Goal: Information Seeking & Learning: Learn about a topic

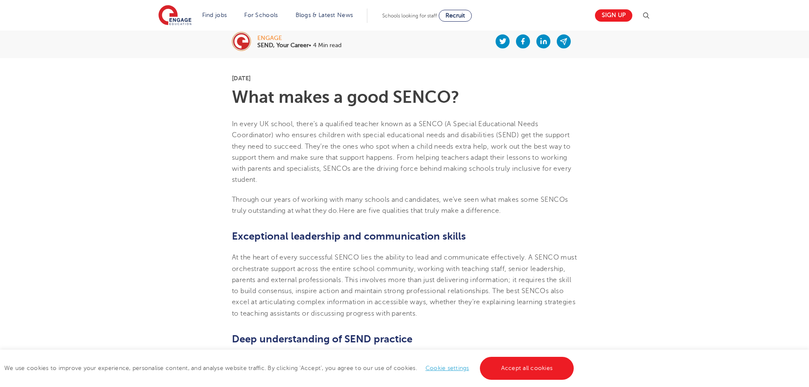
scroll to position [255, 0]
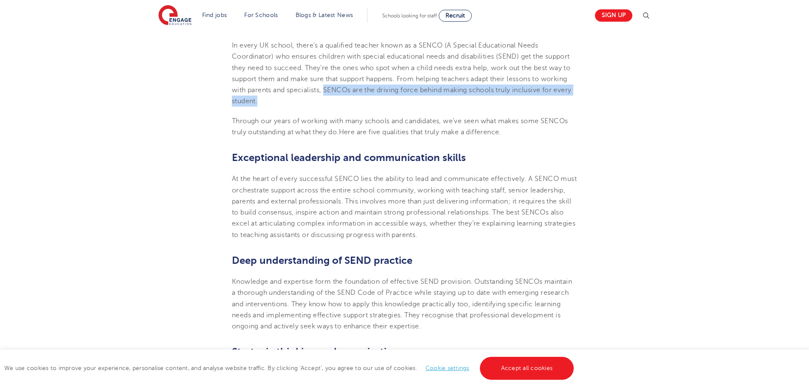
drag, startPoint x: 325, startPoint y: 90, endPoint x: 332, endPoint y: 101, distance: 13.2
click at [332, 101] on p "In every UK school, there’s a qualified teacher known as a SENCO (A Special Edu…" at bounding box center [404, 73] width 345 height 67
copy span "SENCOs are the driving force behind making schools truly inclusive for every st…"
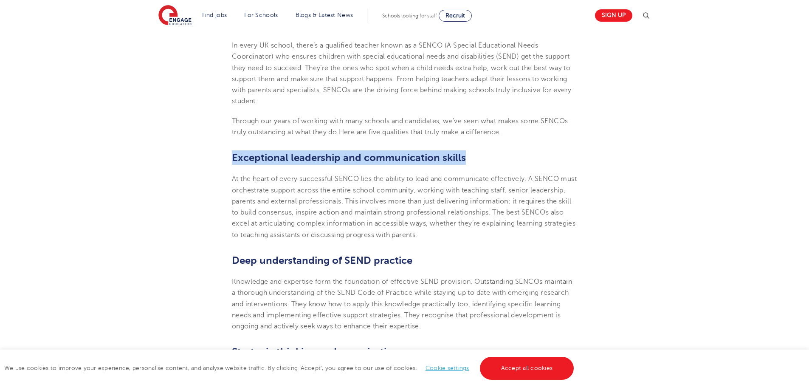
drag, startPoint x: 230, startPoint y: 159, endPoint x: 476, endPoint y: 159, distance: 246.5
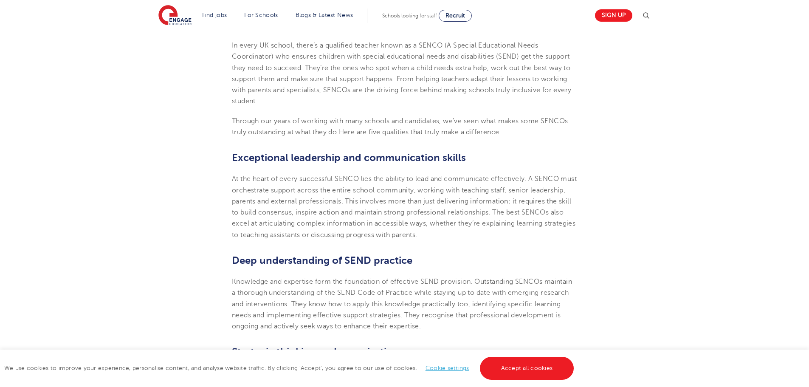
drag, startPoint x: 488, startPoint y: 178, endPoint x: 449, endPoint y: 317, distance: 145.2
click at [488, 178] on span "At the heart of every successful SENCO lies the ability to lead and communicate…" at bounding box center [404, 206] width 345 height 63
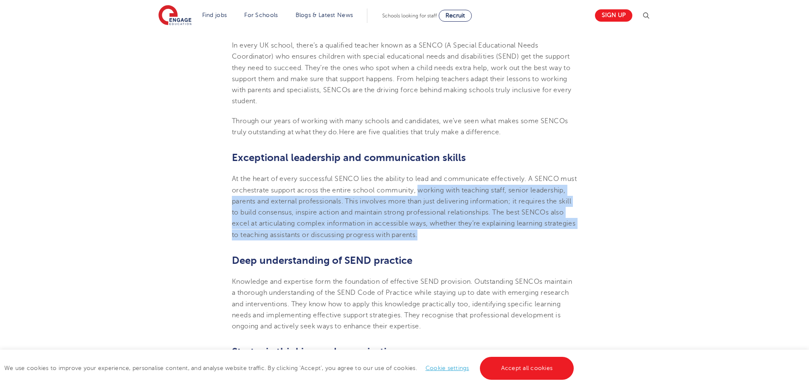
drag, startPoint x: 437, startPoint y: 190, endPoint x: 535, endPoint y: 233, distance: 106.9
click at [535, 233] on p "At the heart of every successful SENCO lies the ability to lead and communicate…" at bounding box center [404, 206] width 345 height 67
copy span "working with teaching staff, senior leadership, parents and external profession…"
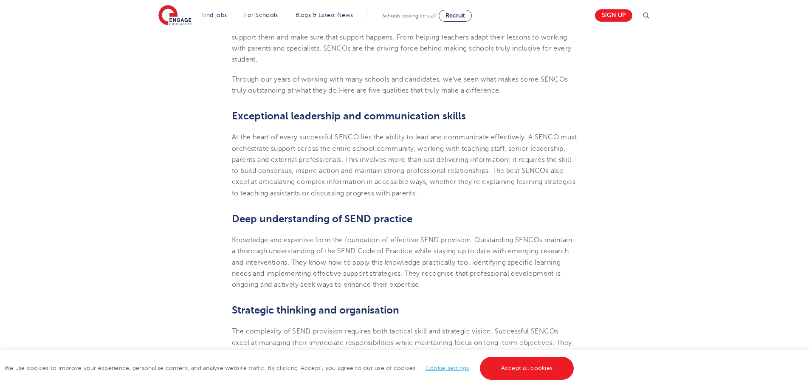
scroll to position [382, 0]
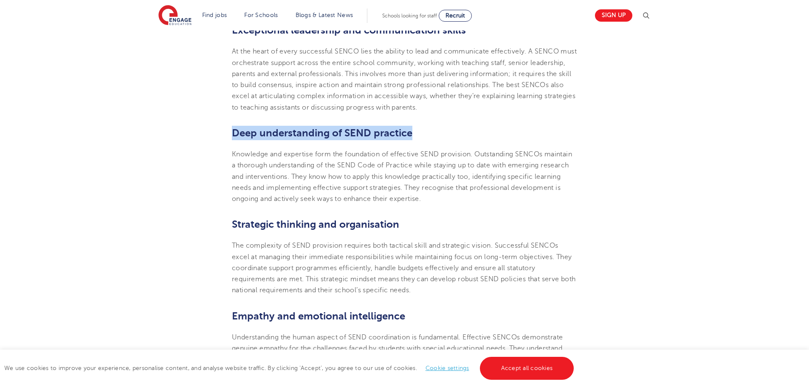
drag, startPoint x: 231, startPoint y: 131, endPoint x: 432, endPoint y: 130, distance: 201.0
click at [432, 130] on section "[DATE] What makes a good SENCO? In every UK school, there’s a qualified teacher…" at bounding box center [404, 288] width 515 height 872
click at [432, 141] on section "[DATE] What makes a good SENCO? In every UK school, there’s a qualified teacher…" at bounding box center [404, 288] width 515 height 872
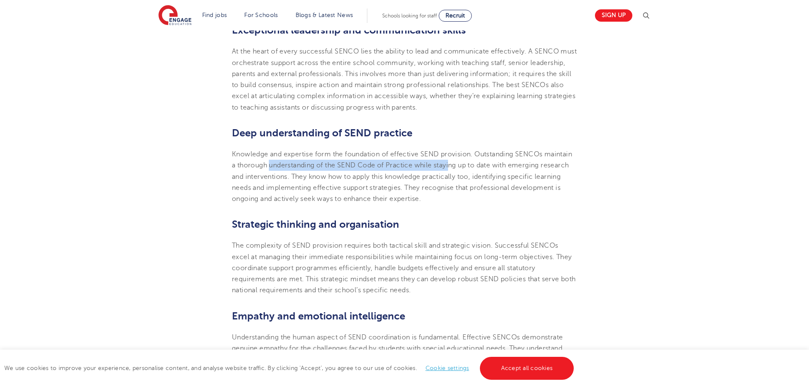
drag, startPoint x: 271, startPoint y: 166, endPoint x: 453, endPoint y: 165, distance: 182.3
click at [453, 165] on span "Knowledge and expertise form the foundation of effective SEND provision. Outsta…" at bounding box center [402, 176] width 340 height 52
click at [449, 182] on p "Knowledge and expertise form the foundation of effective SEND provision. Outsta…" at bounding box center [404, 177] width 345 height 56
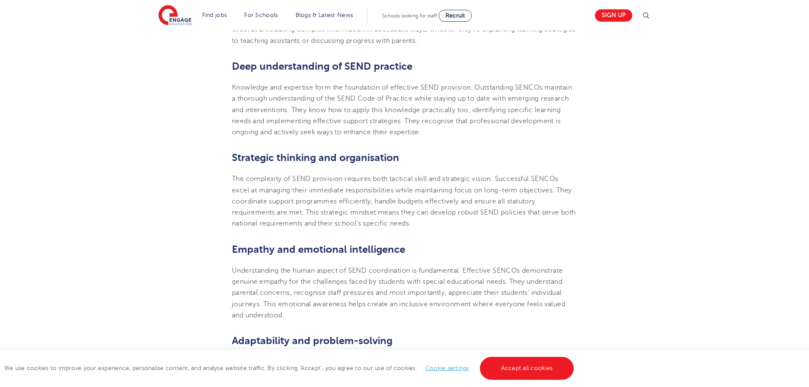
scroll to position [467, 0]
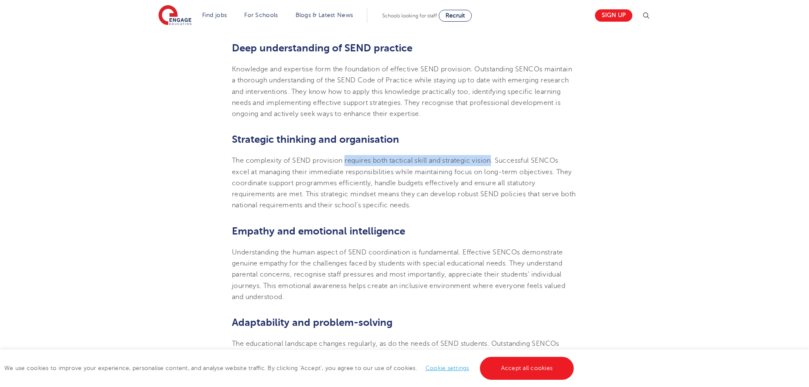
drag, startPoint x: 345, startPoint y: 161, endPoint x: 492, endPoint y: 156, distance: 147.5
click at [492, 156] on p "The complexity of SEND provision requires both tactical skill and strategic vis…" at bounding box center [404, 183] width 345 height 56
copy span "requires both tactical skill and strategic vision"
drag, startPoint x: 230, startPoint y: 194, endPoint x: 229, endPoint y: 184, distance: 10.2
click at [231, 194] on section "[DATE] What makes a good SENCO? In every UK school, there’s a qualified teacher…" at bounding box center [404, 203] width 515 height 872
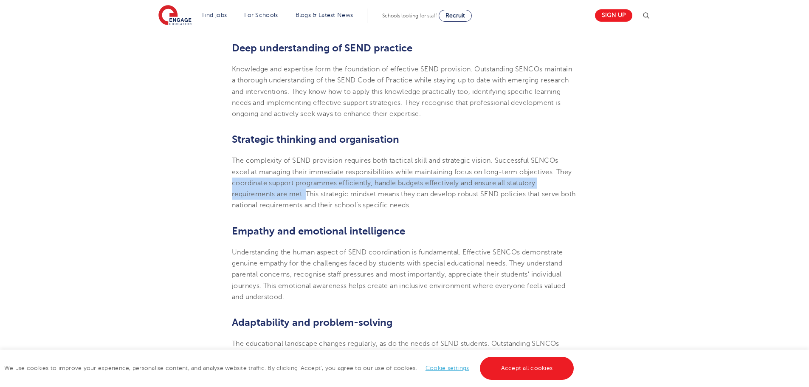
drag, startPoint x: 230, startPoint y: 181, endPoint x: 306, endPoint y: 194, distance: 77.5
click at [306, 194] on section "[DATE] What makes a good SENCO? In every UK school, there’s a qualified teacher…" at bounding box center [404, 203] width 515 height 872
copy span "coordinate support programmes efficiently, handle budgets effectively and ensur…"
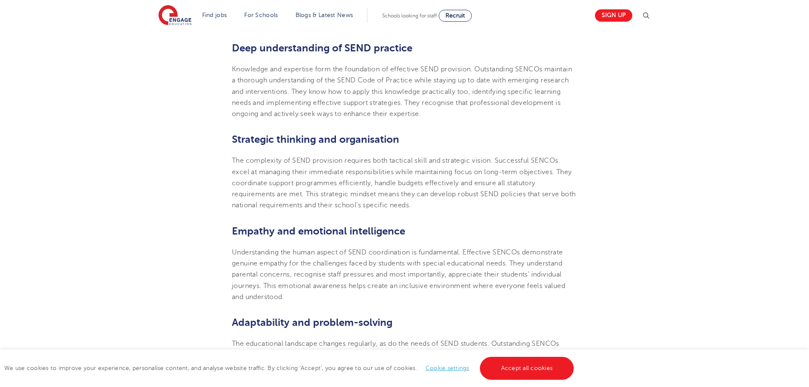
click at [219, 248] on section "[DATE] What makes a good SENCO? In every UK school, there’s a qualified teacher…" at bounding box center [404, 203] width 515 height 872
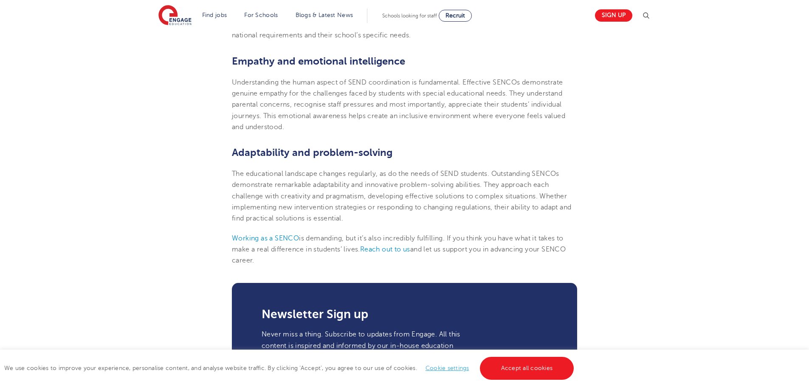
scroll to position [595, 0]
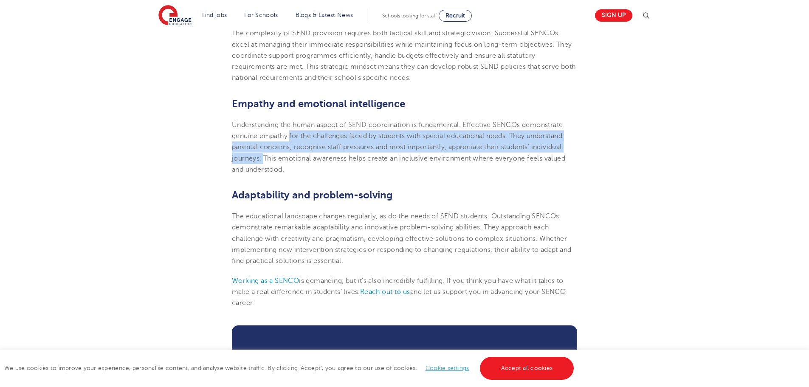
drag, startPoint x: 290, startPoint y: 136, endPoint x: 265, endPoint y: 160, distance: 34.9
click at [265, 160] on span "Understanding the human aspect of SEND coordination is fundamental. Effective S…" at bounding box center [399, 147] width 334 height 52
copy span "for the challenges faced by students with special educational needs. They under…"
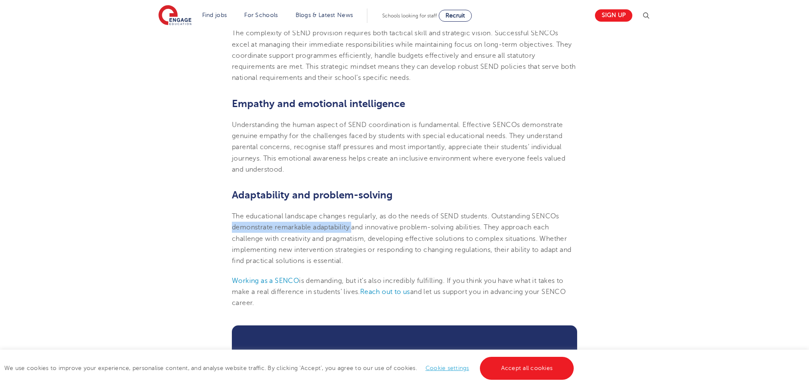
drag, startPoint x: 232, startPoint y: 226, endPoint x: 355, endPoint y: 229, distance: 122.9
click at [355, 229] on span "The educational landscape changes regularly, as do the needs of SEND students. …" at bounding box center [402, 238] width 340 height 52
drag, startPoint x: 399, startPoint y: 232, endPoint x: 416, endPoint y: 231, distance: 17.0
click at [402, 232] on p "The educational landscape changes regularly, as do the needs of SEND students. …" at bounding box center [404, 239] width 345 height 56
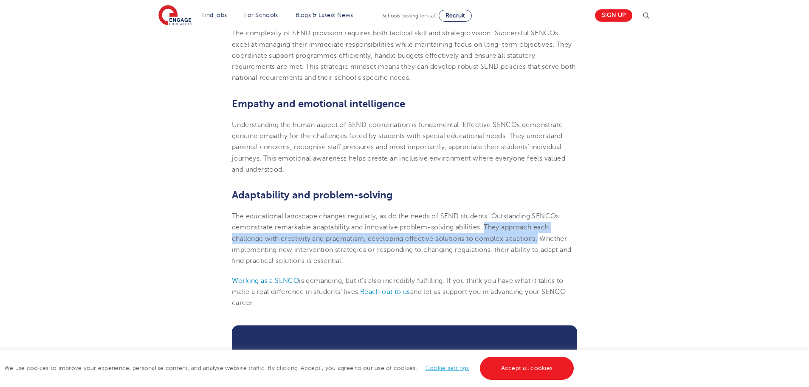
drag, startPoint x: 487, startPoint y: 227, endPoint x: 541, endPoint y: 243, distance: 55.9
click at [541, 243] on p "The educational landscape changes regularly, as do the needs of SEND students. …" at bounding box center [404, 239] width 345 height 56
click at [515, 238] on span "The educational landscape changes regularly, as do the needs of SEND students. …" at bounding box center [402, 238] width 340 height 52
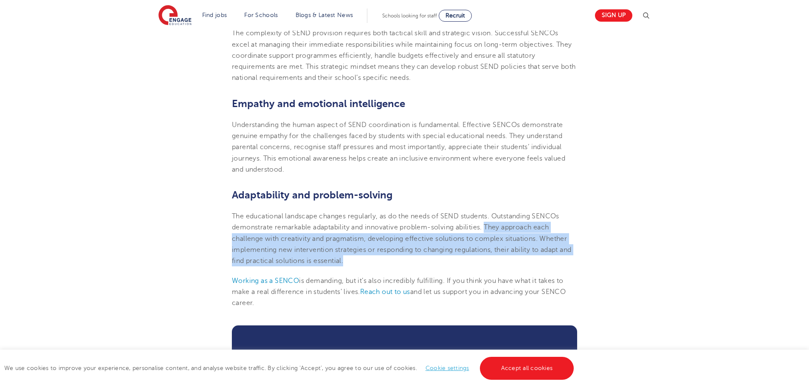
drag, startPoint x: 508, startPoint y: 230, endPoint x: 584, endPoint y: 258, distance: 81.2
click at [584, 258] on section "[DATE] What makes a good SENCO? In every UK school, there’s a qualified teacher…" at bounding box center [404, 76] width 515 height 872
copy span "They approach each challenge with creativity and pragmatism, developing effecti…"
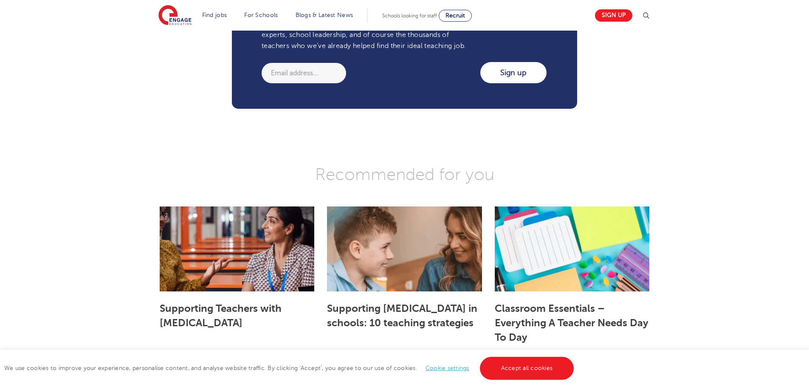
scroll to position [1020, 0]
